Goal: Information Seeking & Learning: Learn about a topic

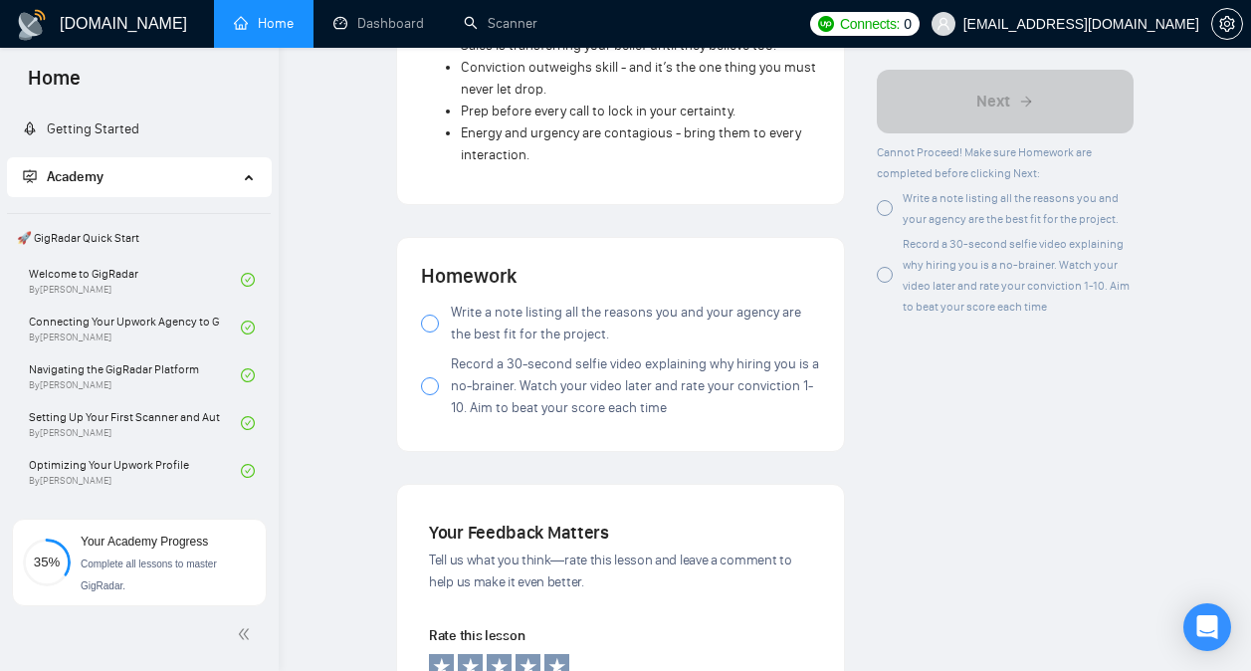
scroll to position [2159, 0]
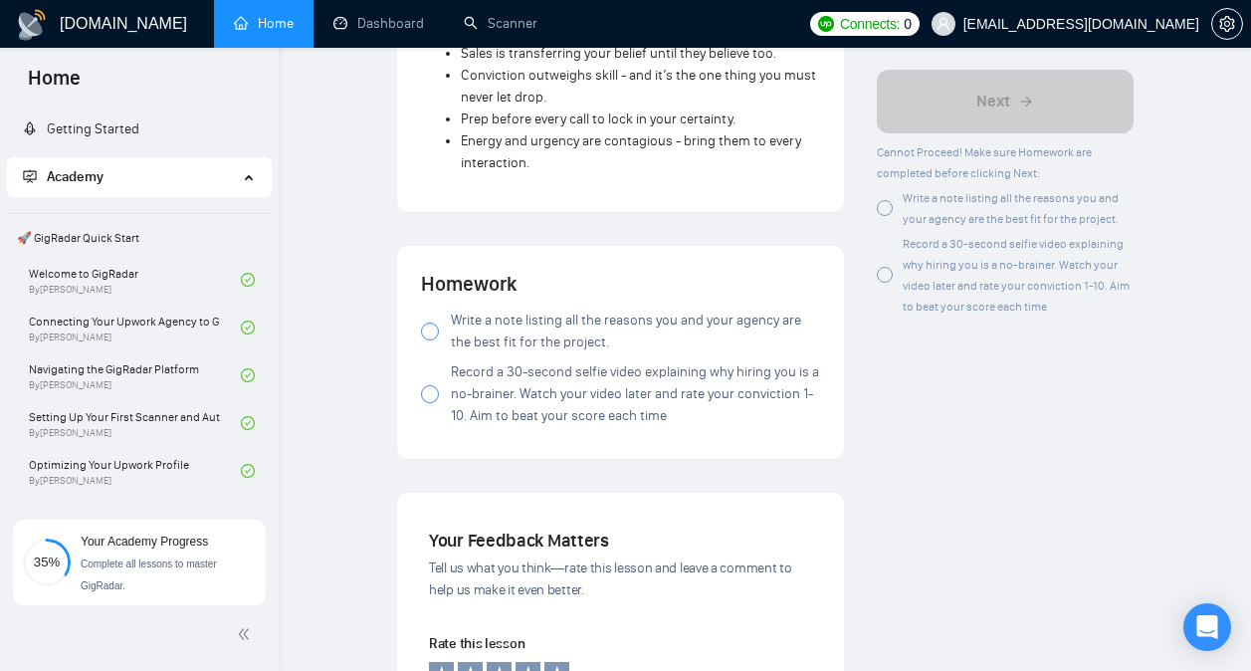
click at [561, 310] on span "Write a note listing all the reasons you and your agency are the best fit for t…" at bounding box center [635, 332] width 369 height 44
click at [561, 361] on span "Record a 30-second selfie video explaining why hiring you is a no-brainer. Watc…" at bounding box center [635, 394] width 369 height 66
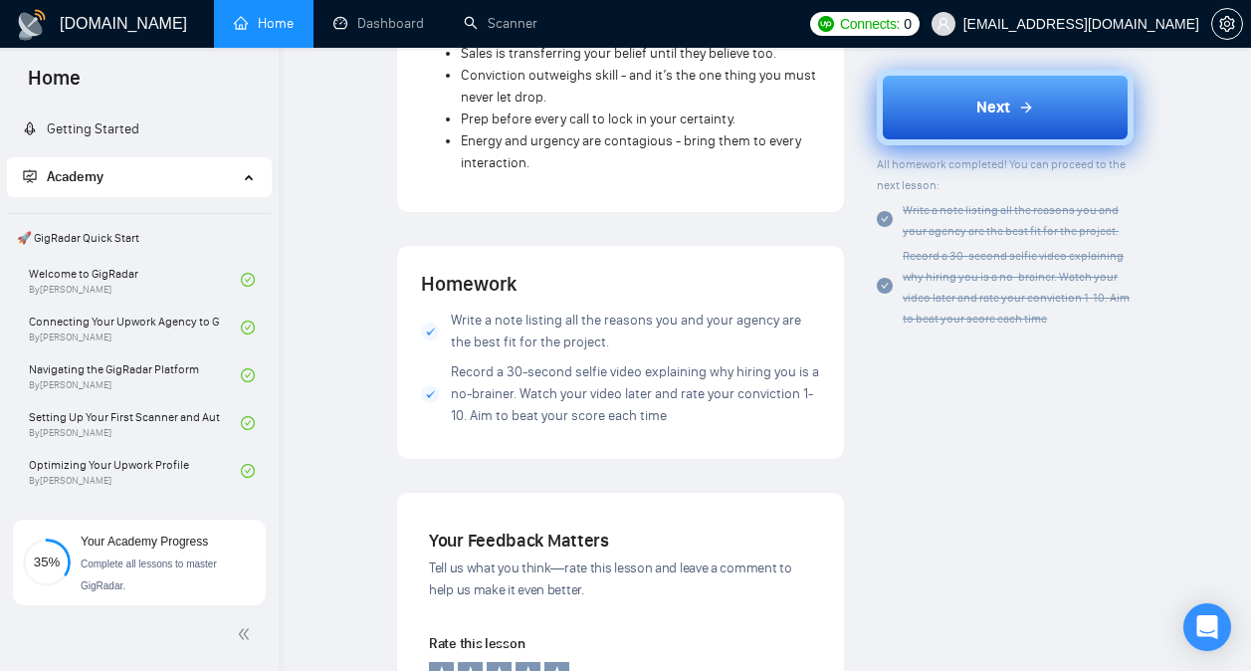
click at [967, 103] on button "Next" at bounding box center [1005, 108] width 257 height 76
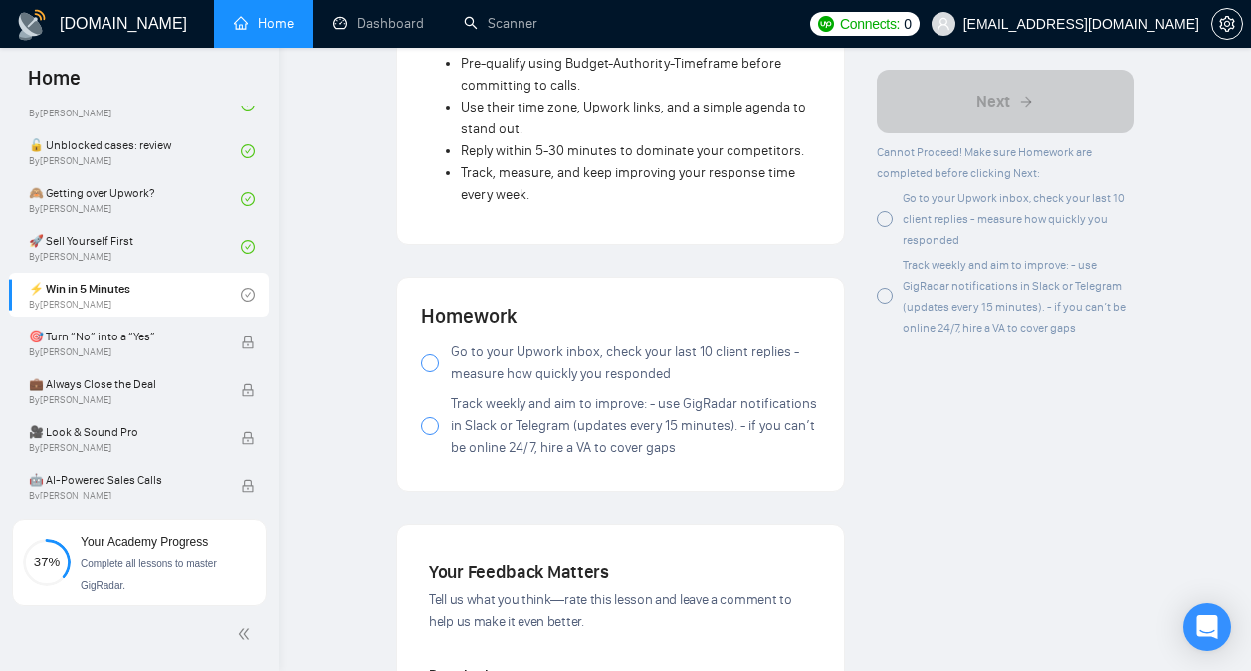
scroll to position [2396, 0]
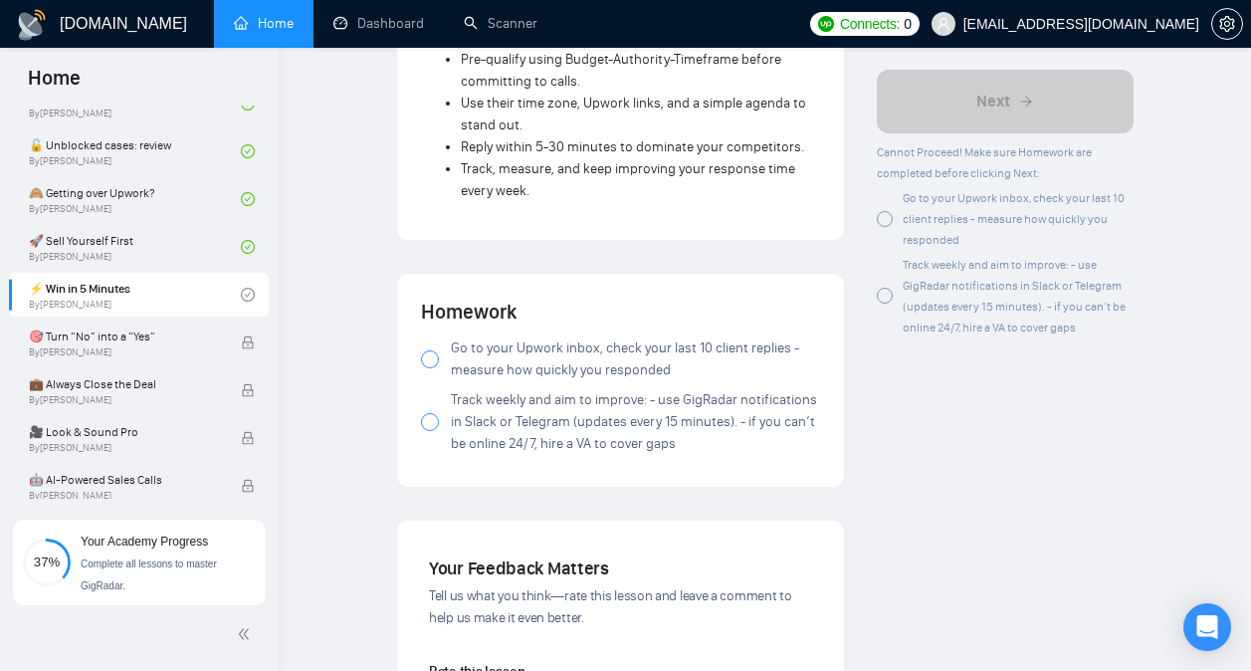
click at [431, 368] on div at bounding box center [430, 359] width 18 height 18
click at [431, 431] on div at bounding box center [430, 422] width 18 height 18
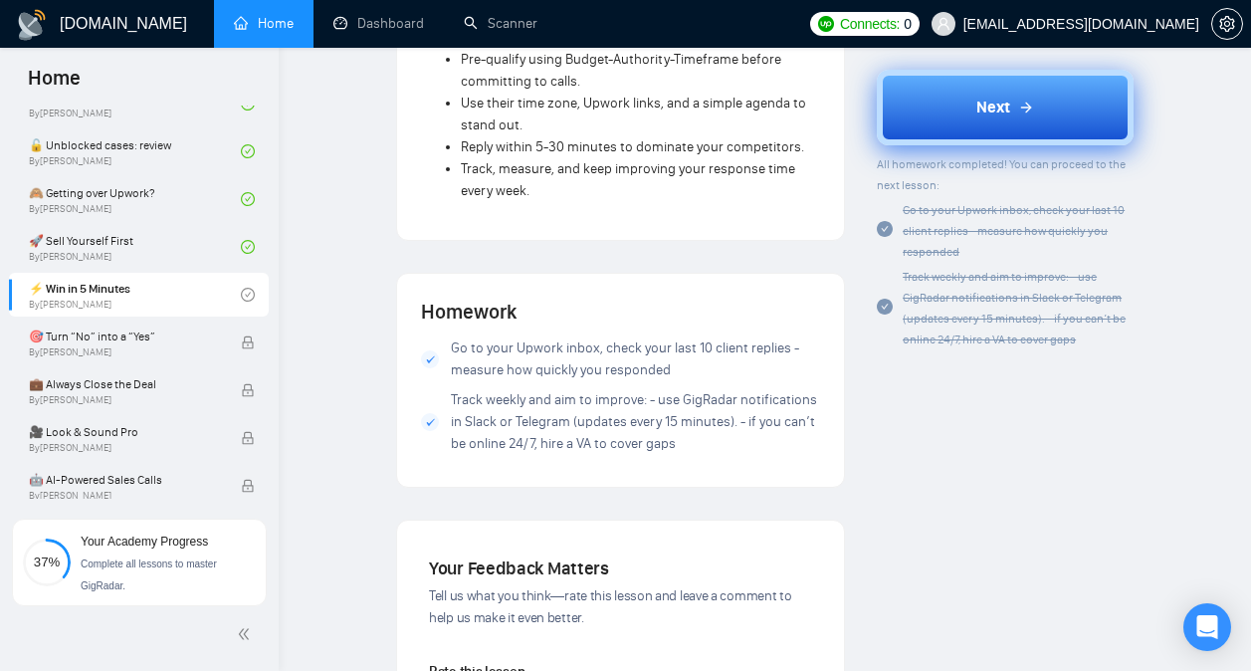
click at [959, 112] on button "Next" at bounding box center [1005, 108] width 257 height 76
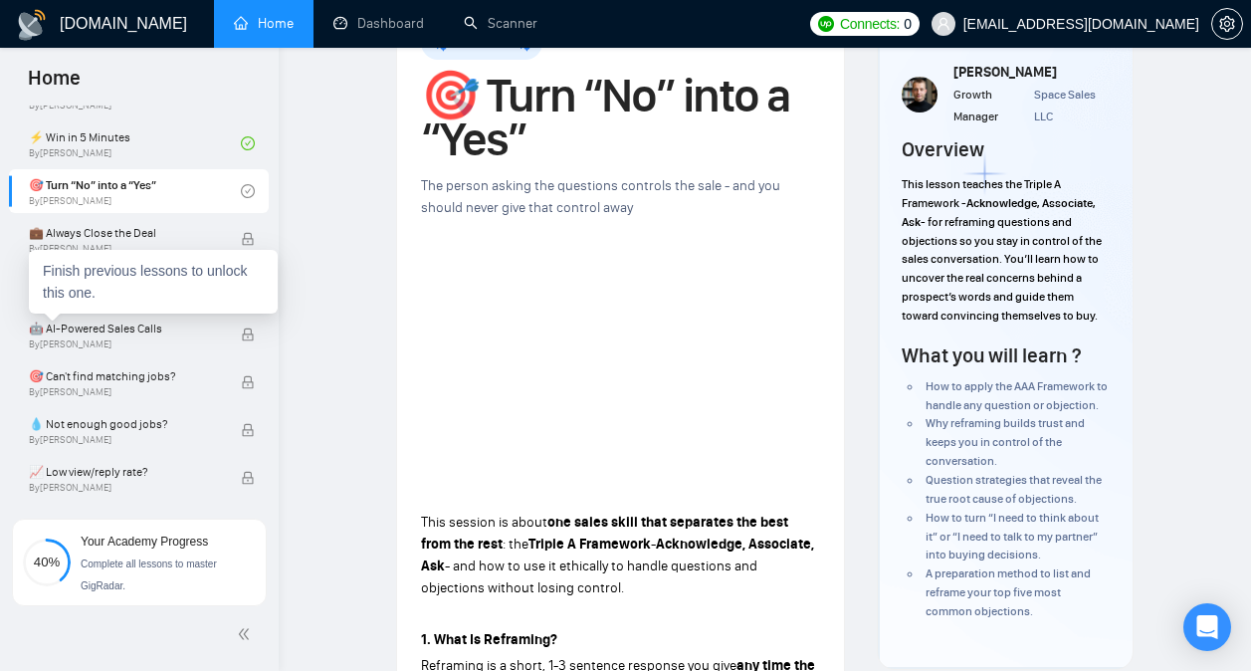
scroll to position [903, 0]
